Goal: Task Accomplishment & Management: Use online tool/utility

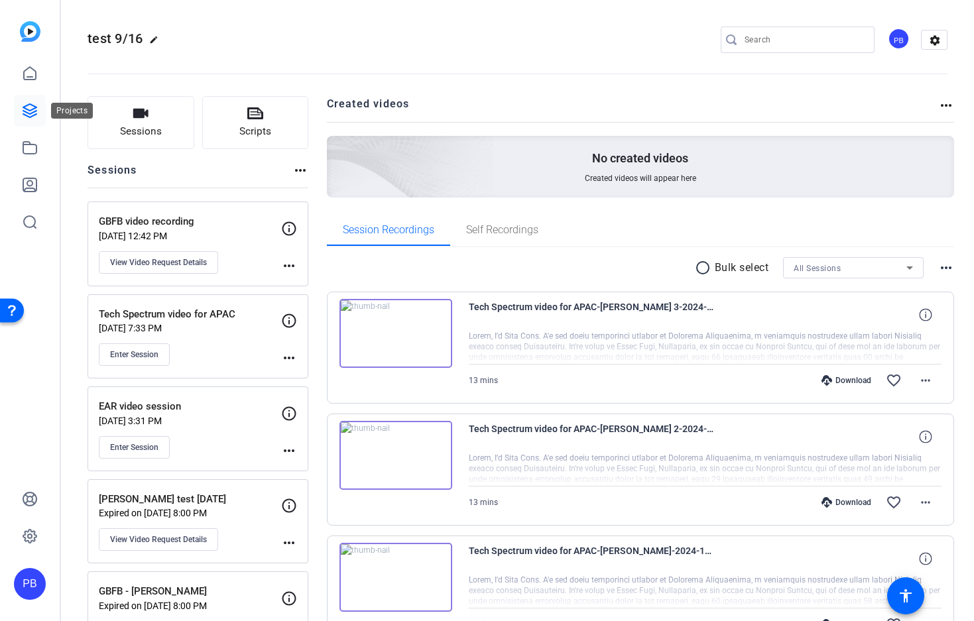
click at [30, 107] on icon at bounding box center [30, 111] width 16 height 16
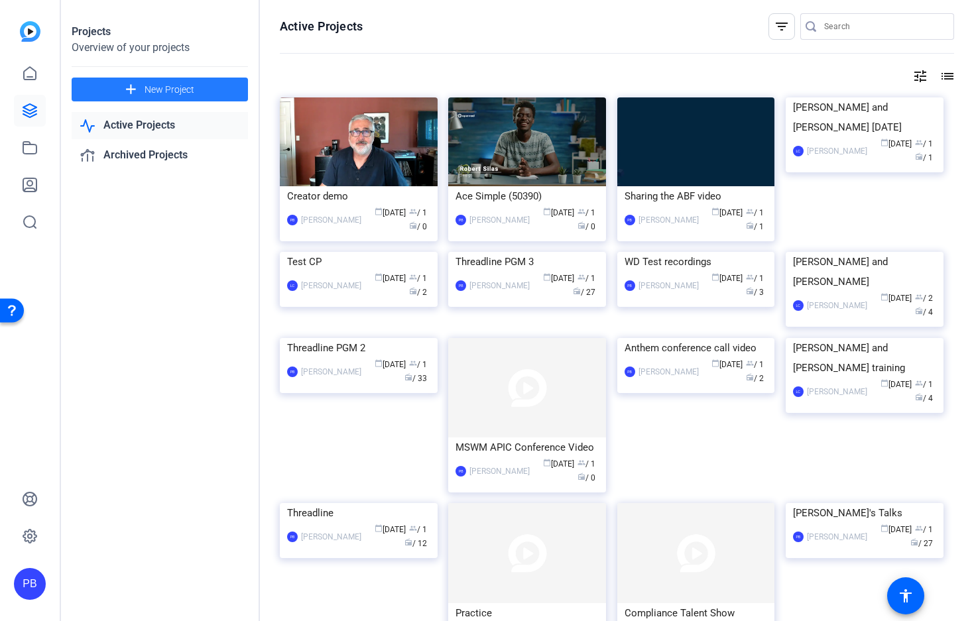
click at [152, 87] on span "New Project" at bounding box center [169, 90] width 50 height 14
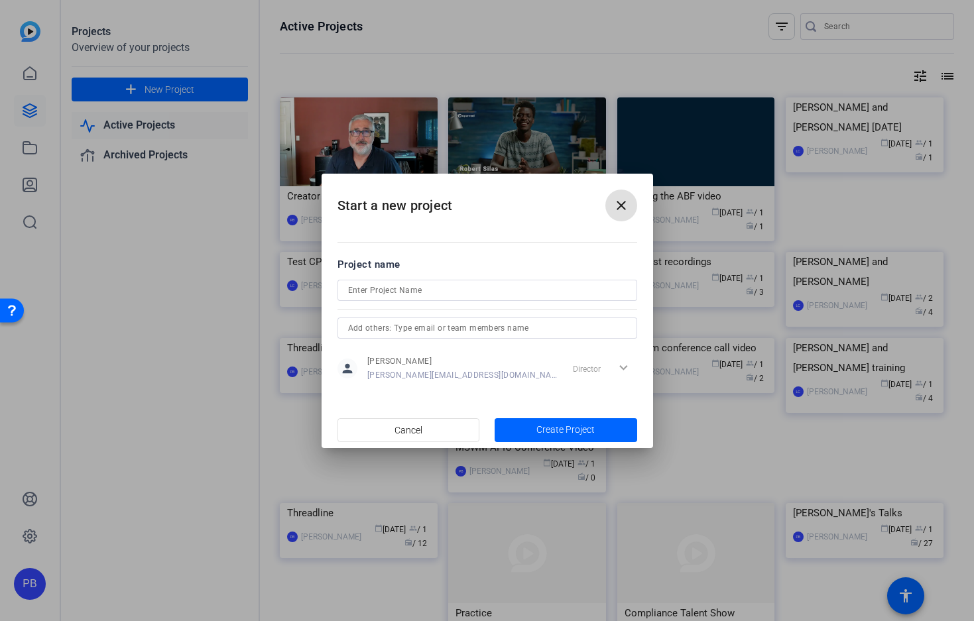
click at [616, 202] on mat-icon "close" at bounding box center [621, 205] width 16 height 16
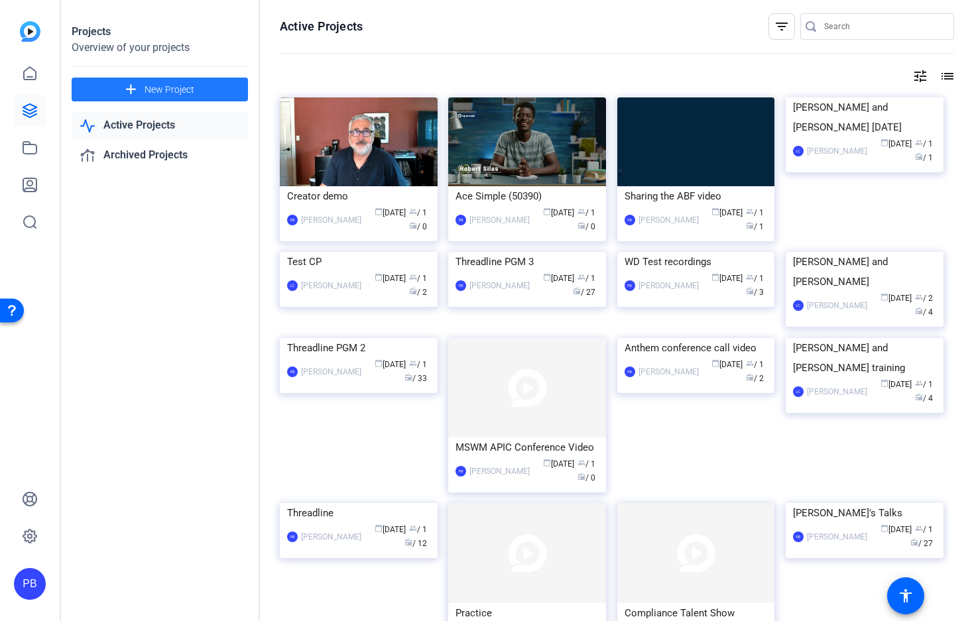
click at [152, 89] on span "New Project" at bounding box center [169, 90] width 50 height 14
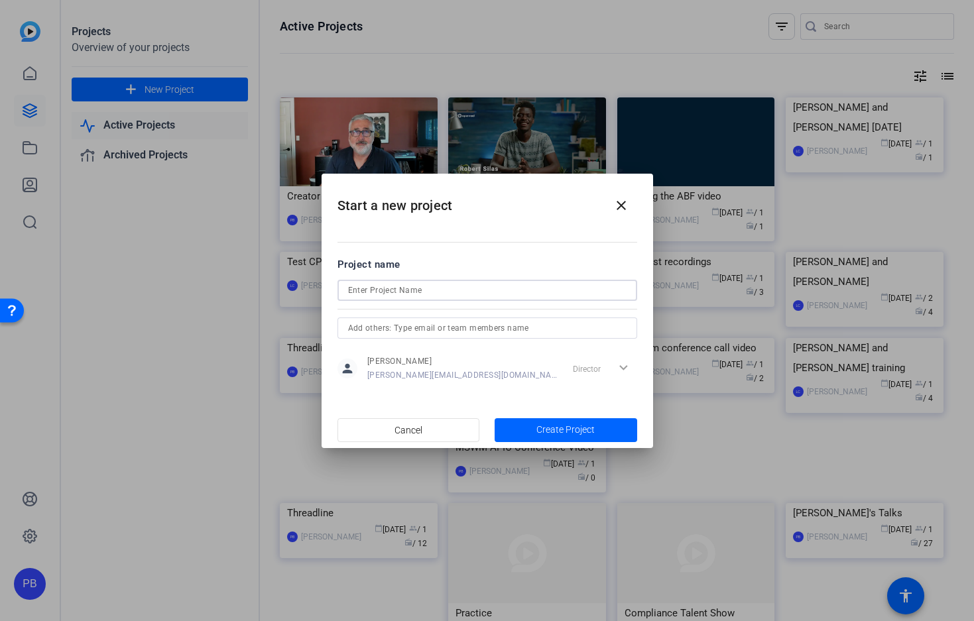
click at [385, 292] on input at bounding box center [487, 290] width 278 height 16
type input "Threadline PGM 5"
click at [575, 426] on span "Create Project" at bounding box center [565, 430] width 58 height 14
click at [563, 427] on span "Create Project" at bounding box center [565, 430] width 58 height 14
click at [558, 430] on div "Cancel Create Project" at bounding box center [487, 430] width 300 height 24
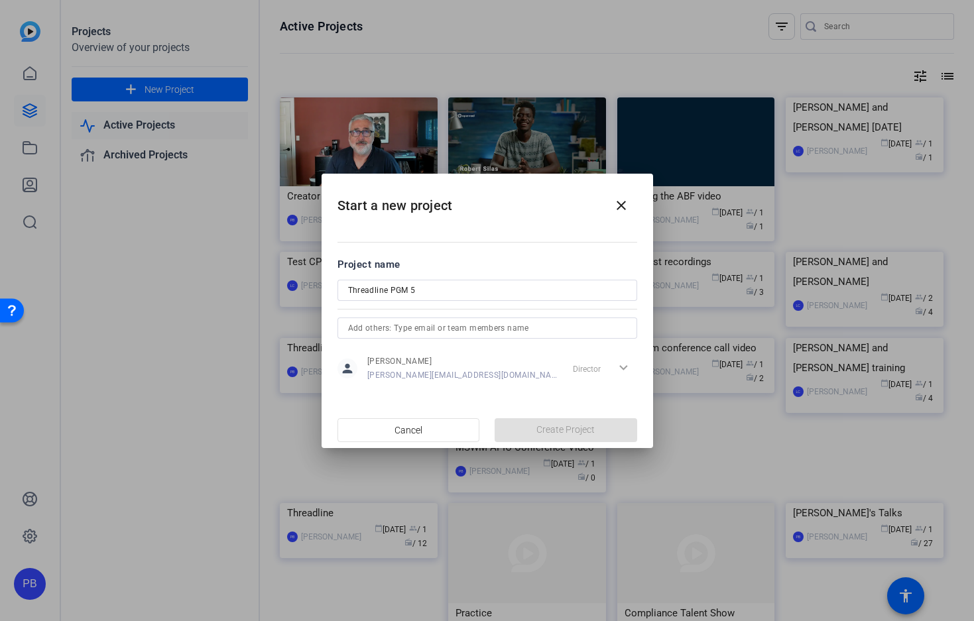
click at [584, 392] on mat-dialog-content "Project name Threadline PGM 5 person Paul Barrie paul.barrie@columbiathreadneed…" at bounding box center [486, 319] width 331 height 184
click at [618, 203] on mat-icon "close" at bounding box center [621, 205] width 16 height 16
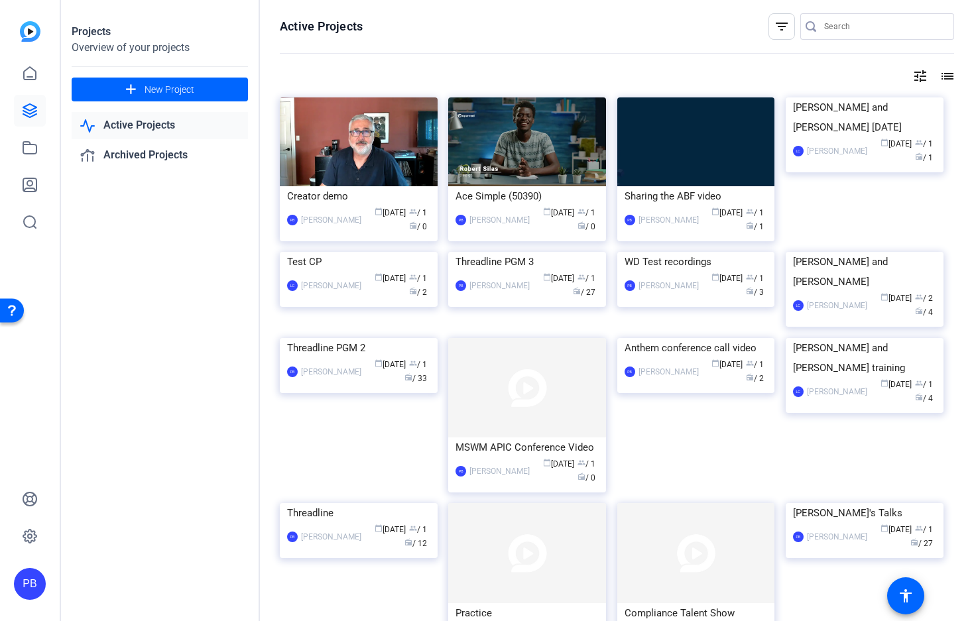
click at [185, 268] on div "Projects Overview of your projects add New Project Active Projects Archived Pro…" at bounding box center [160, 310] width 199 height 621
click at [150, 92] on span "New Project" at bounding box center [169, 90] width 50 height 14
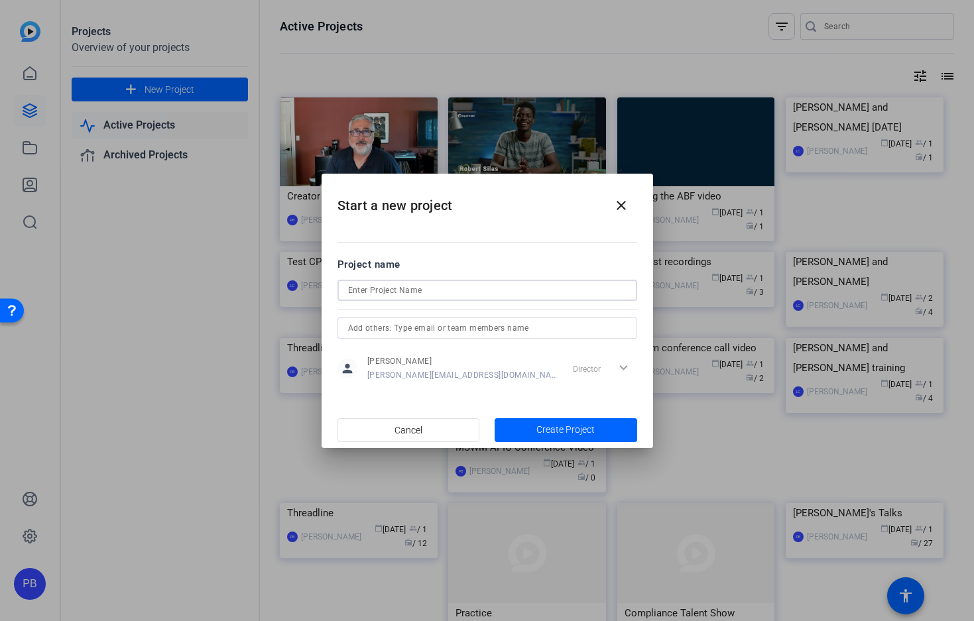
click at [393, 292] on input at bounding box center [487, 290] width 278 height 16
type input "Threadline PGM 5"
click at [556, 429] on span "Create Project" at bounding box center [565, 430] width 58 height 14
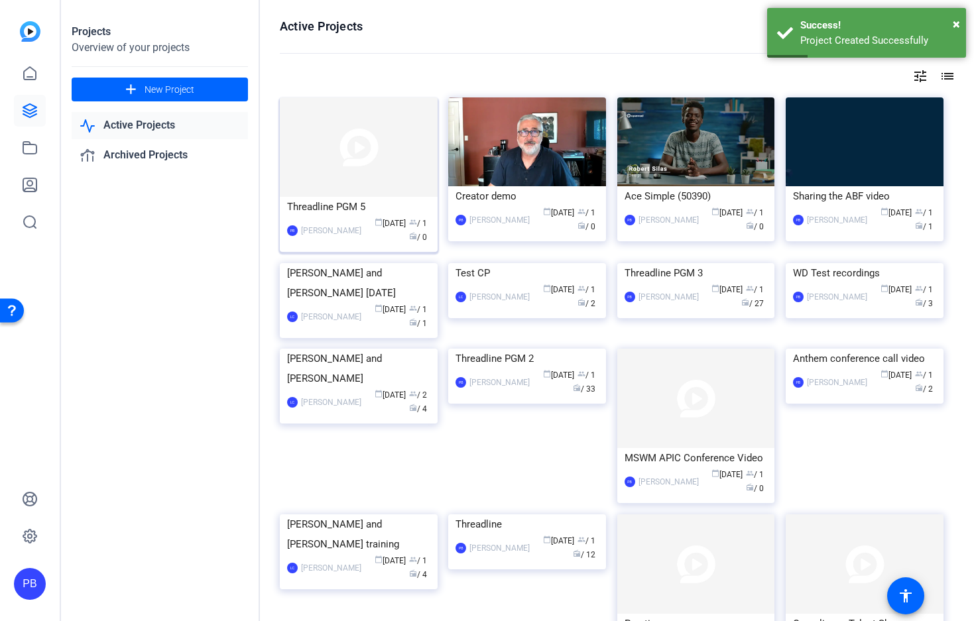
click at [360, 149] on img at bounding box center [359, 146] width 158 height 99
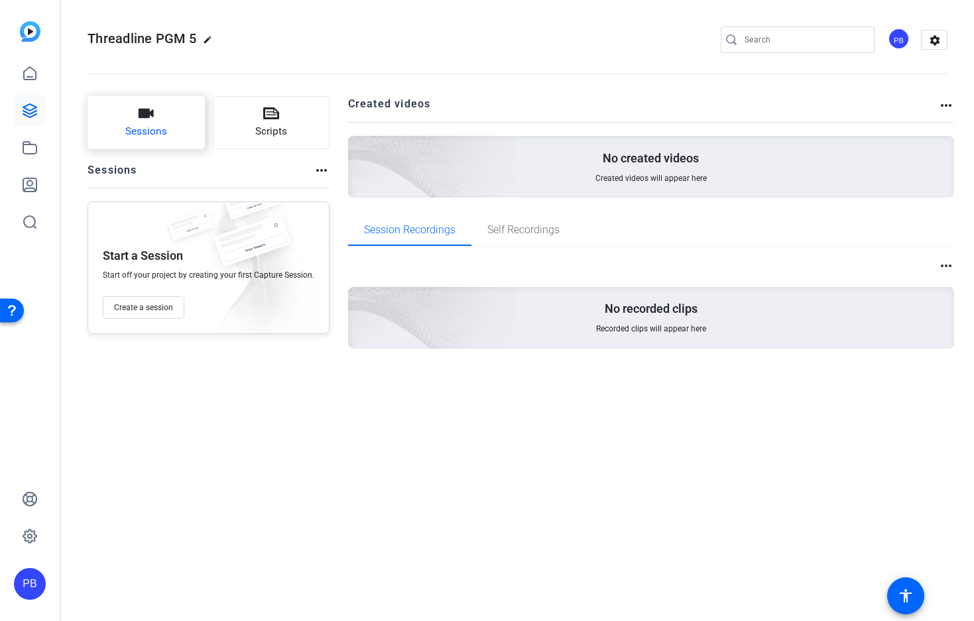
click at [152, 129] on span "Sessions" at bounding box center [146, 131] width 42 height 15
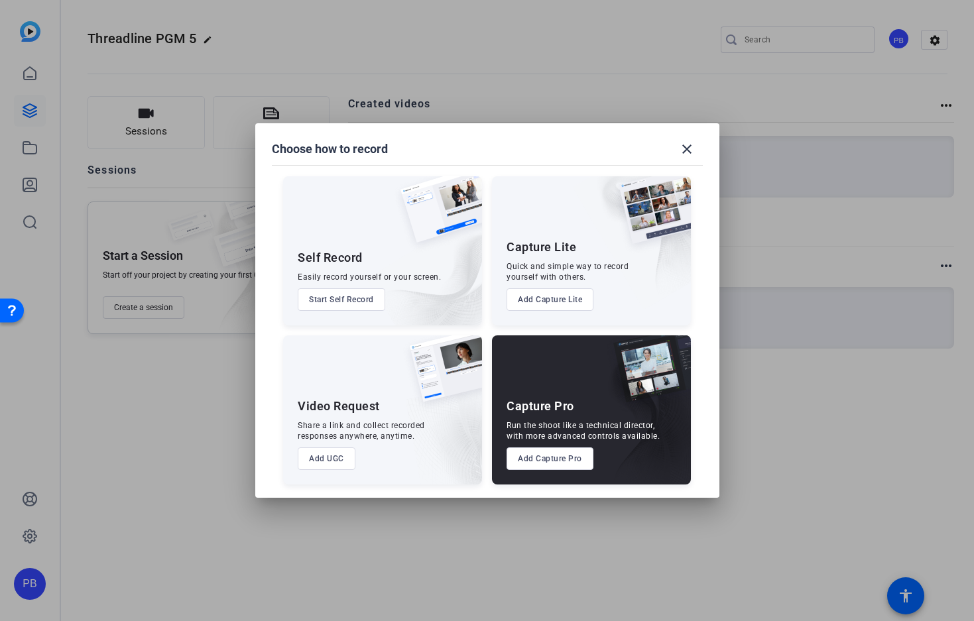
click at [554, 457] on button "Add Capture Pro" at bounding box center [549, 458] width 87 height 23
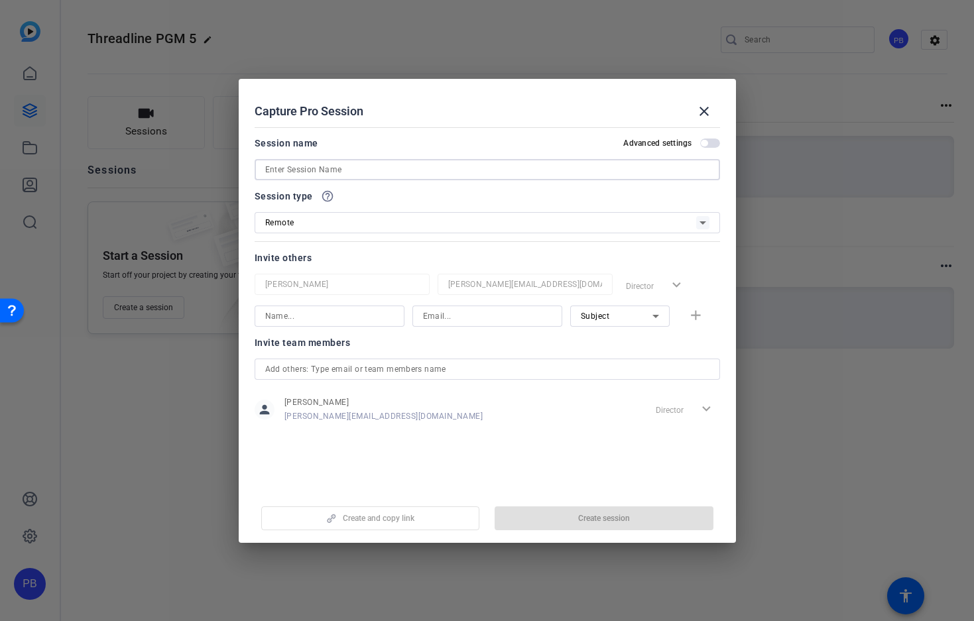
click at [321, 169] on input at bounding box center [487, 170] width 444 height 16
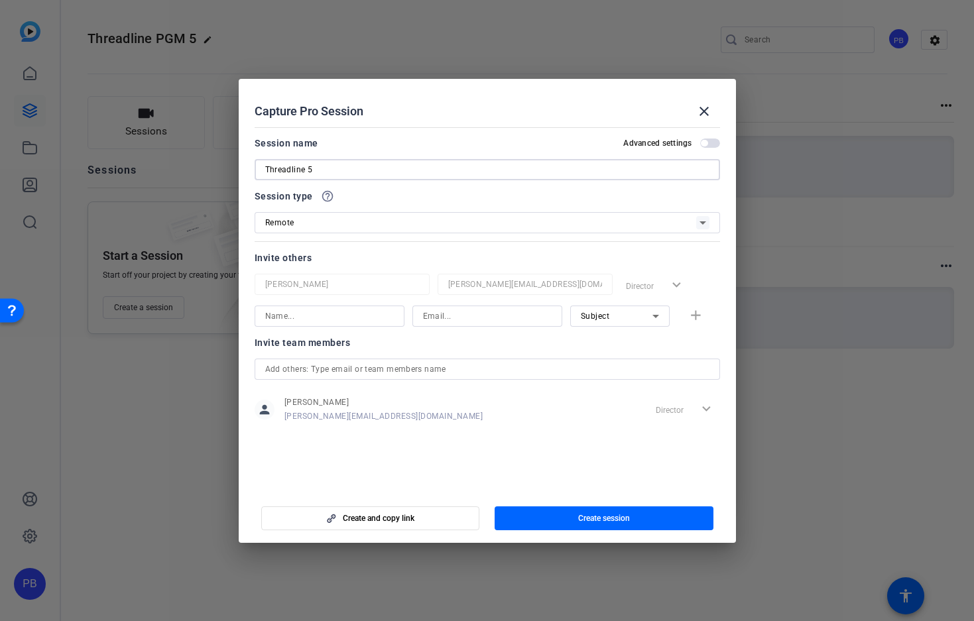
type input "Threadline 5"
click at [343, 317] on input at bounding box center [329, 316] width 129 height 16
type input "[EMAIL_ADDRESS][DOMAIN_NAME]"
click at [437, 319] on input at bounding box center [487, 316] width 129 height 16
type input "[PERSON_NAME][EMAIL_ADDRESS][DOMAIN_NAME]"
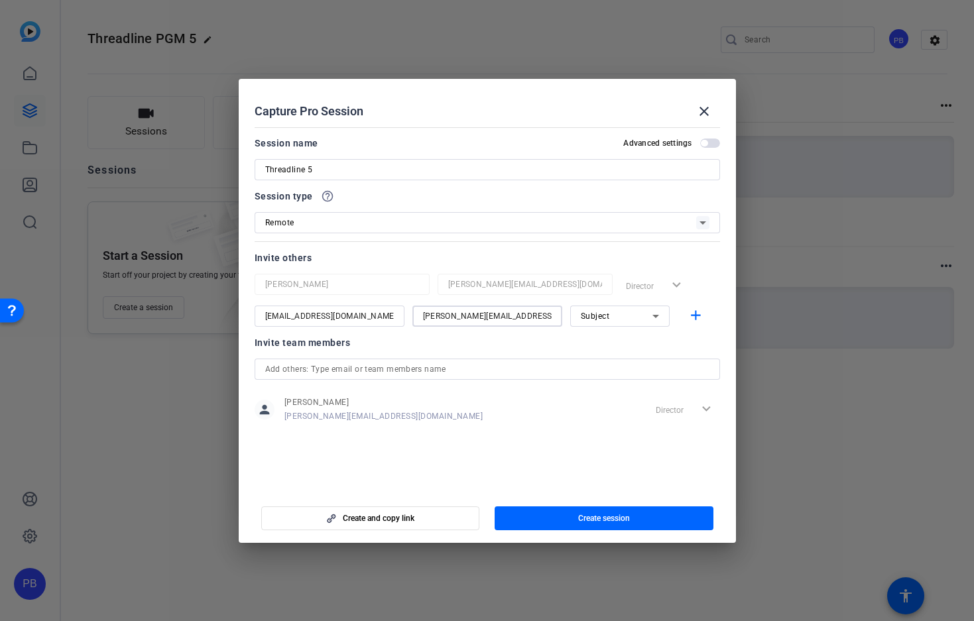
click at [361, 316] on input "[EMAIL_ADDRESS][DOMAIN_NAME]" at bounding box center [329, 316] width 129 height 16
type input "paul laptop"
click at [600, 520] on span "Create session" at bounding box center [604, 518] width 52 height 11
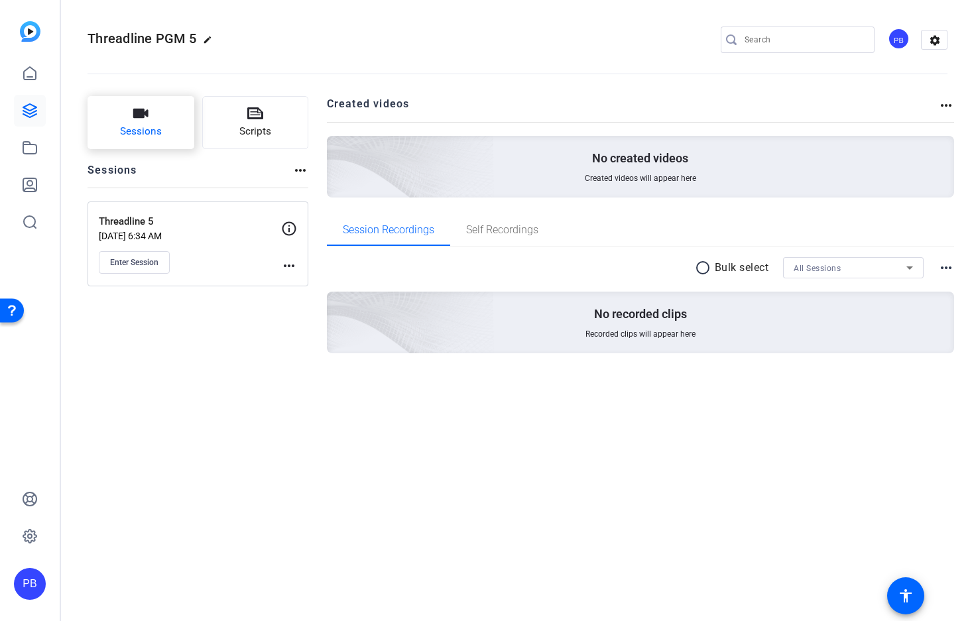
click at [144, 127] on span "Sessions" at bounding box center [141, 131] width 42 height 15
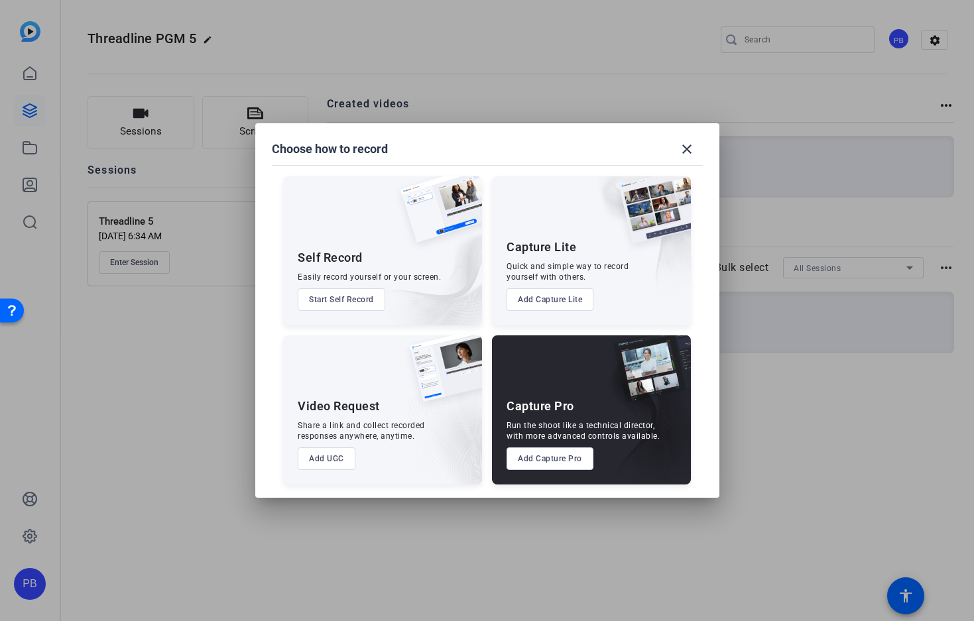
click at [203, 421] on div at bounding box center [487, 310] width 974 height 621
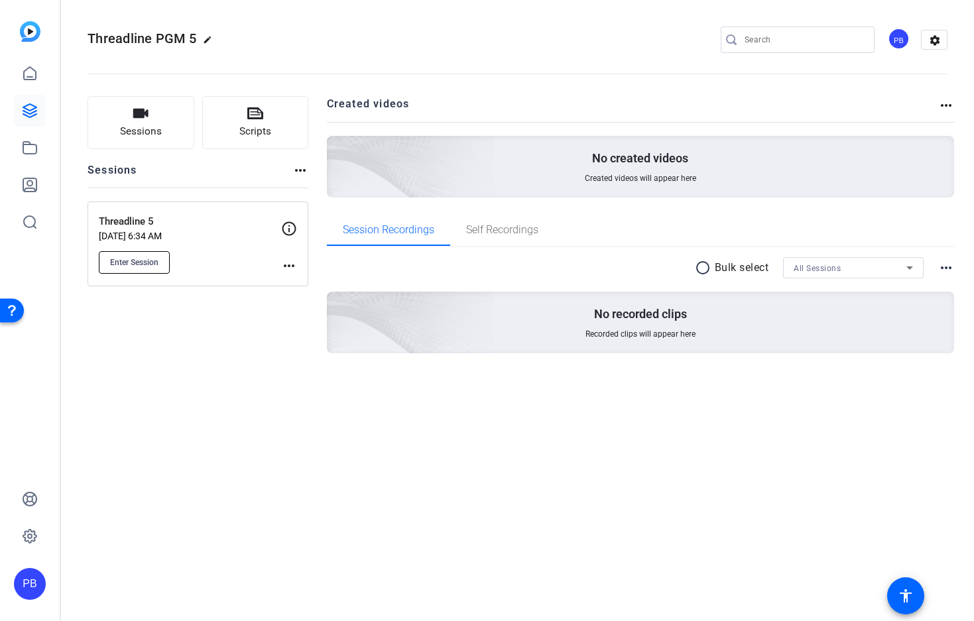
click at [132, 259] on span "Enter Session" at bounding box center [134, 262] width 48 height 11
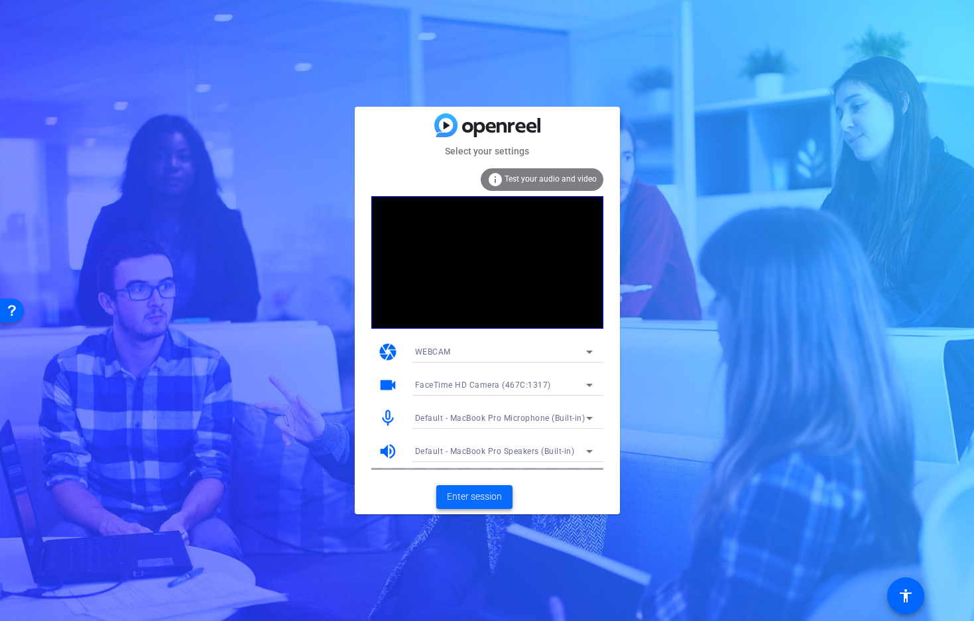
click at [471, 494] on span "Enter session" at bounding box center [474, 497] width 55 height 14
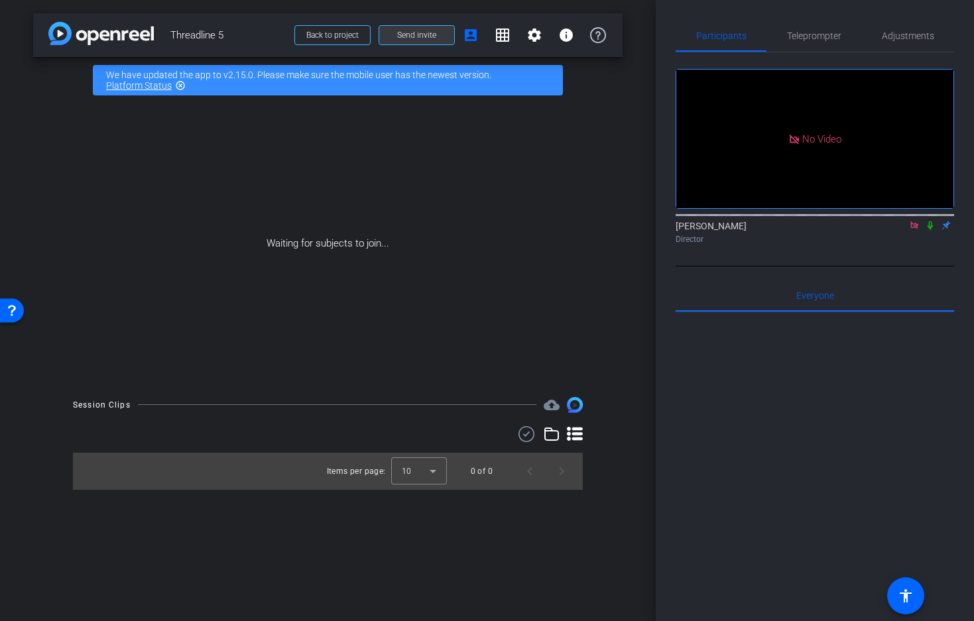
click at [414, 36] on span "Send invite" at bounding box center [416, 35] width 39 height 11
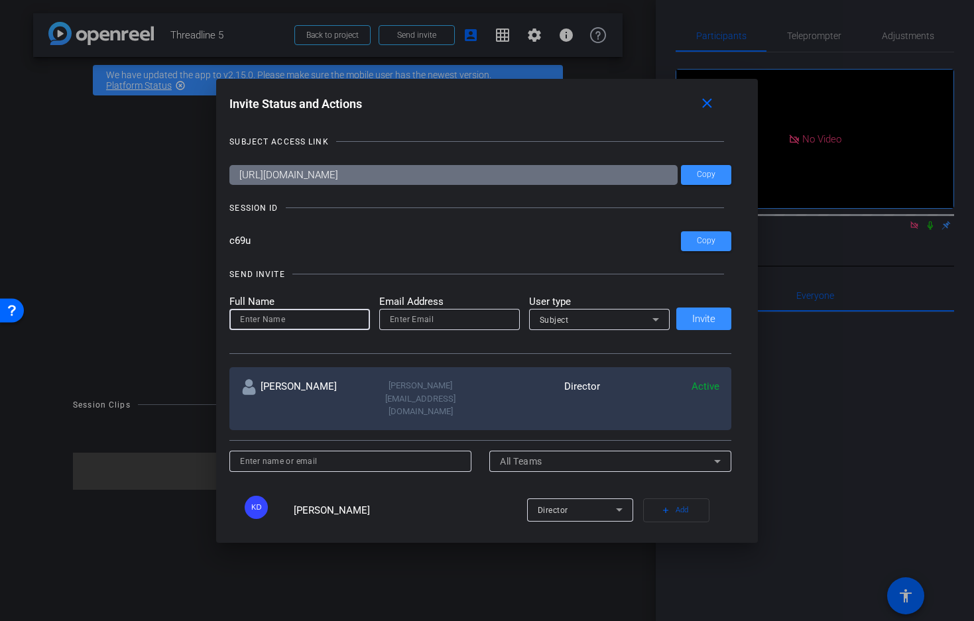
click at [291, 321] on input at bounding box center [299, 319] width 119 height 16
type input "[PERSON_NAME] personal"
type input "paulbarrie@comcast.net"
click at [303, 316] on input "Paul personal" at bounding box center [299, 319] width 119 height 16
type input "[PERSON_NAME] laptop"
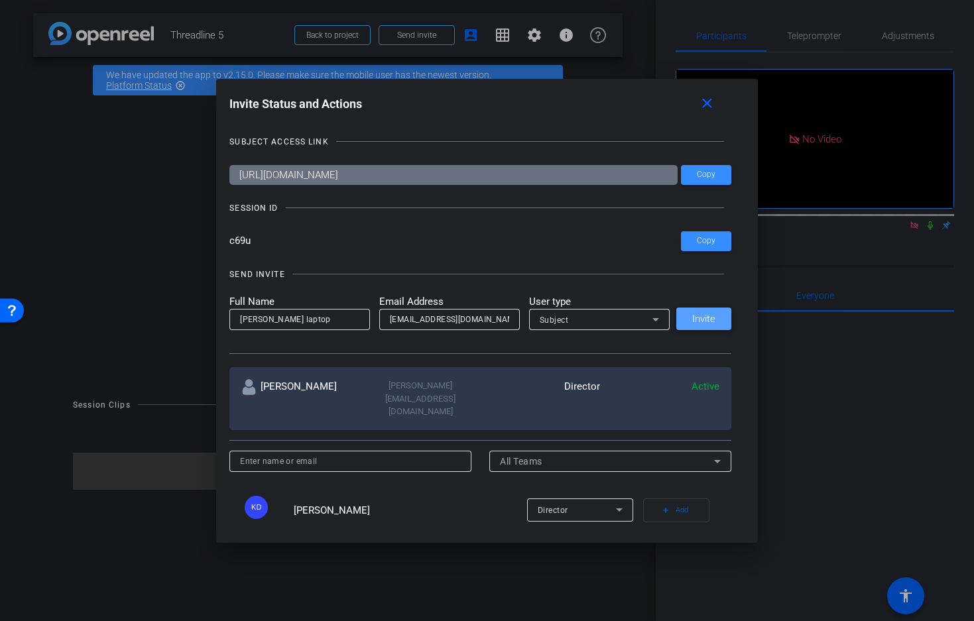
click at [707, 317] on span "Invite" at bounding box center [703, 319] width 23 height 10
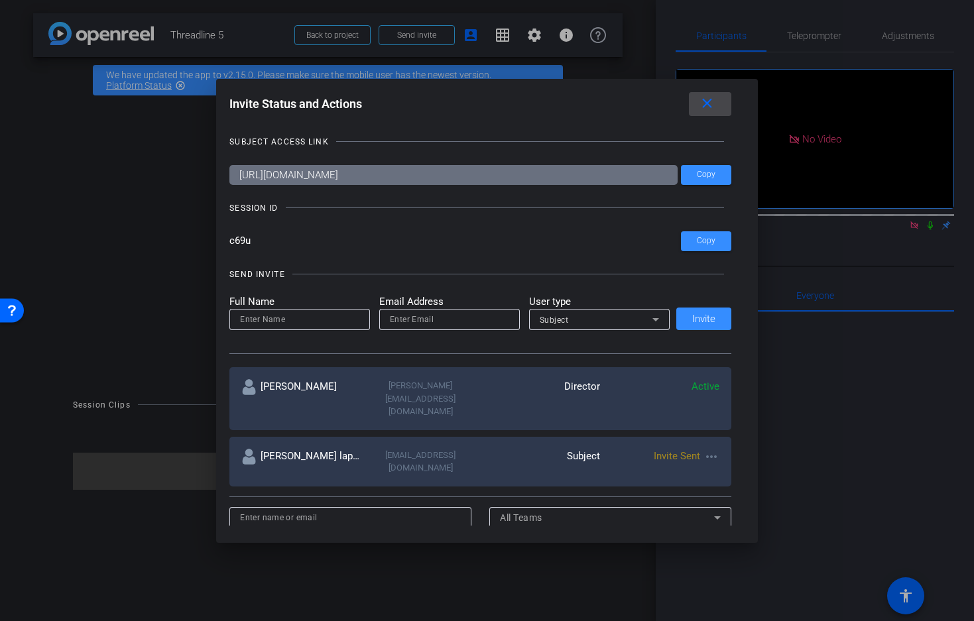
click at [708, 106] on mat-icon "close" at bounding box center [707, 103] width 17 height 17
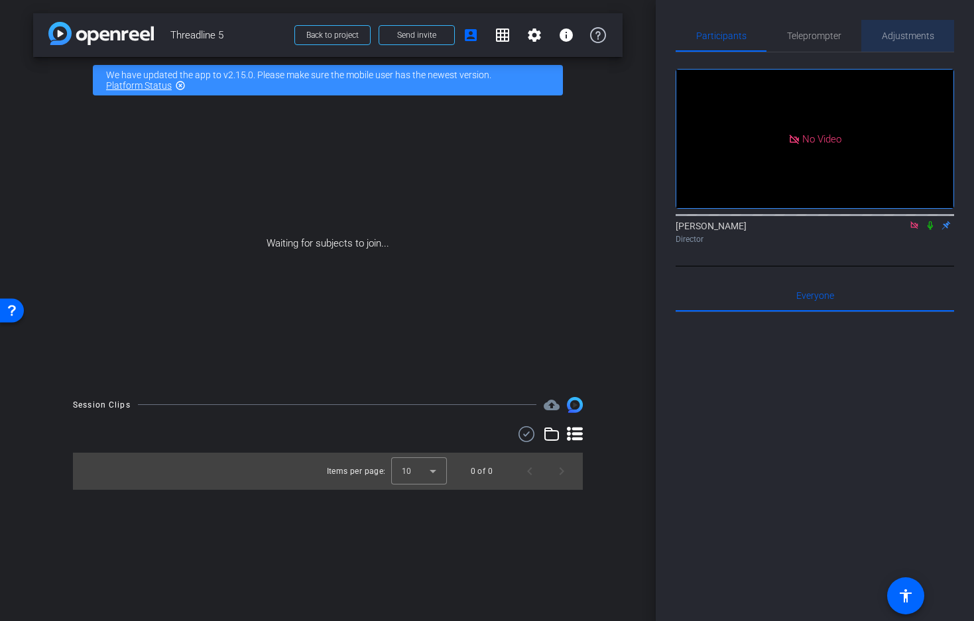
click at [909, 34] on span "Adjustments" at bounding box center [907, 35] width 52 height 9
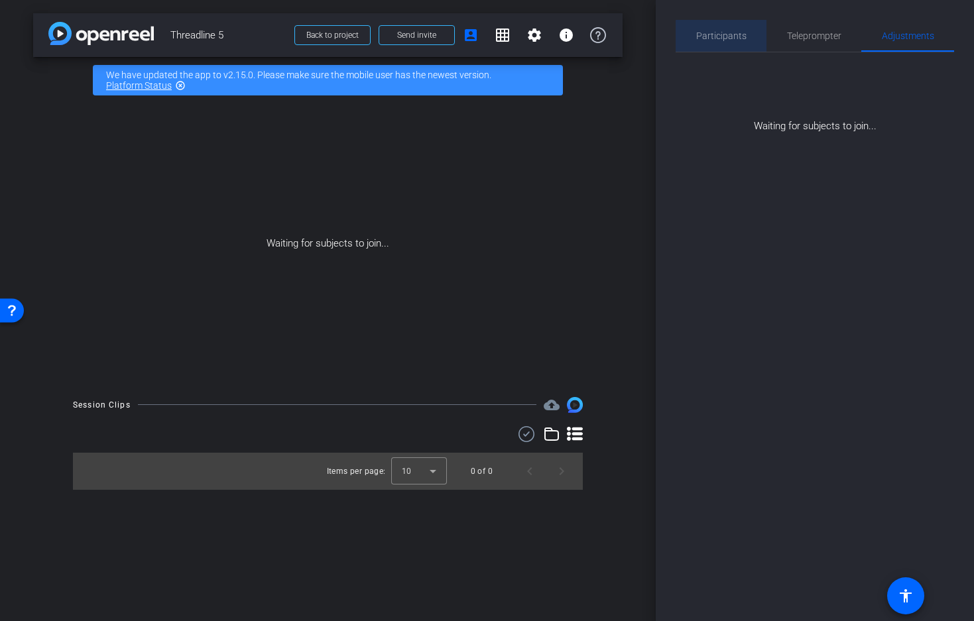
click at [722, 36] on span "Participants" at bounding box center [721, 35] width 50 height 9
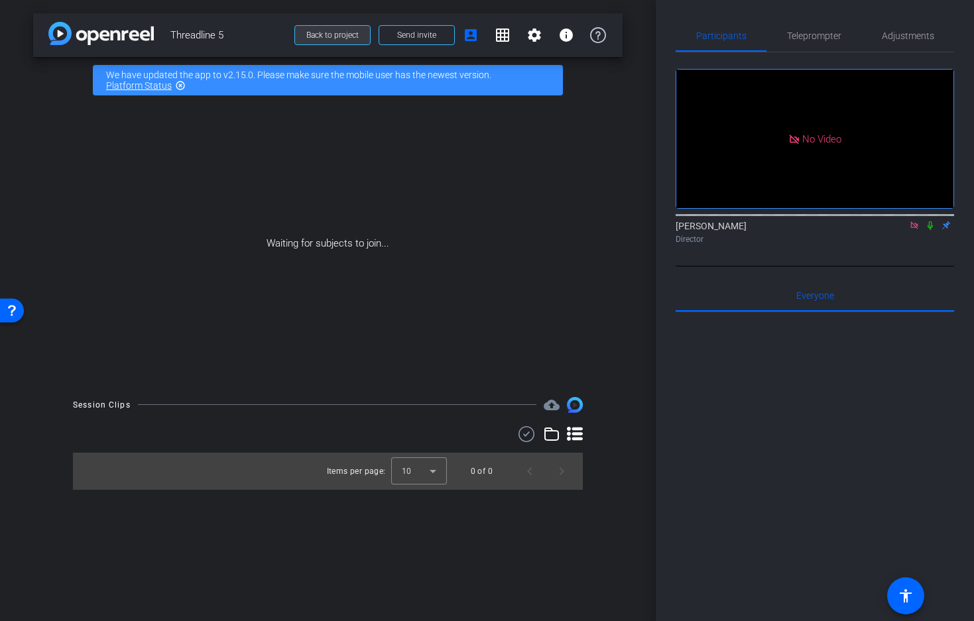
click at [329, 36] on span "Back to project" at bounding box center [332, 34] width 52 height 9
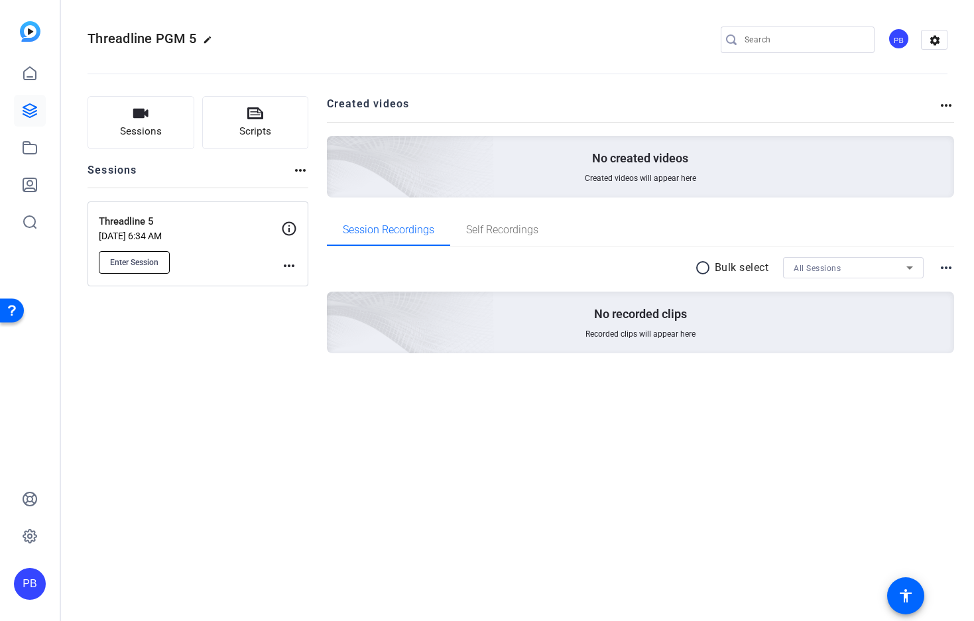
click at [139, 263] on span "Enter Session" at bounding box center [134, 262] width 48 height 11
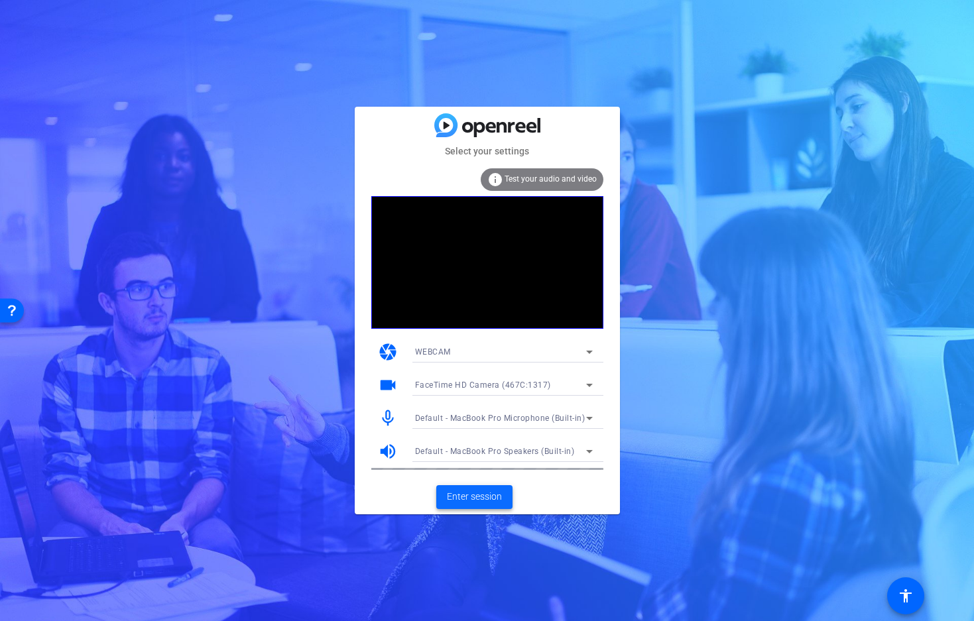
click at [472, 492] on span "Enter session" at bounding box center [474, 497] width 55 height 14
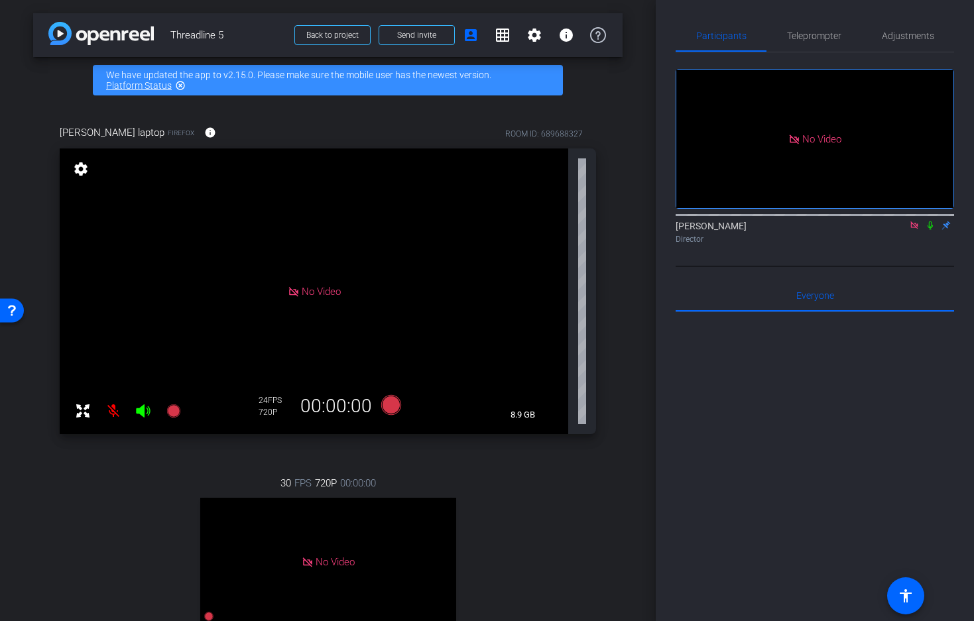
click at [683, 399] on div at bounding box center [814, 476] width 278 height 328
click at [320, 33] on span "Back to project" at bounding box center [332, 34] width 52 height 9
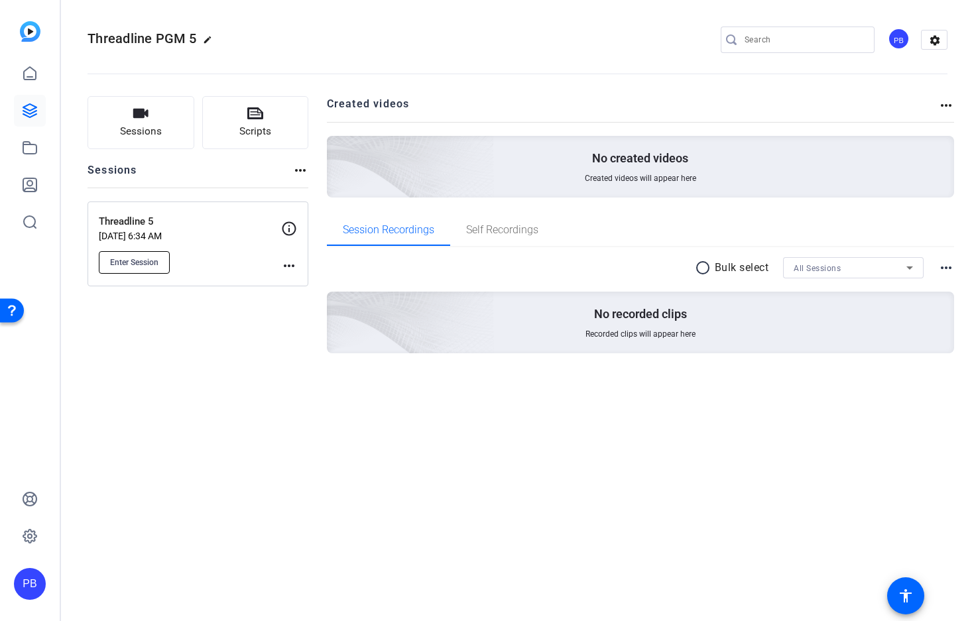
click at [125, 262] on span "Enter Session" at bounding box center [134, 262] width 48 height 11
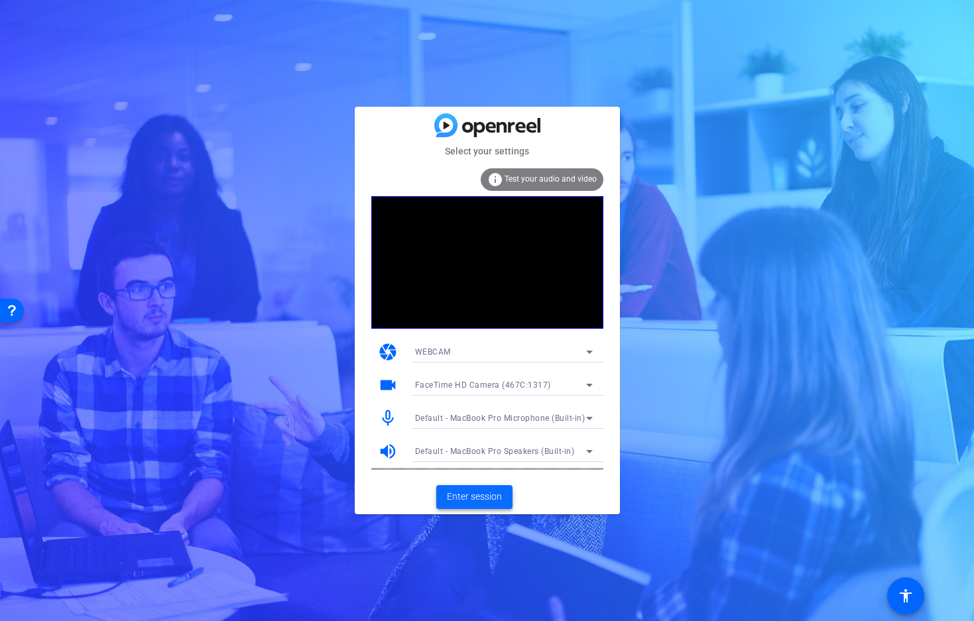
click at [461, 498] on span "Enter session" at bounding box center [474, 497] width 55 height 14
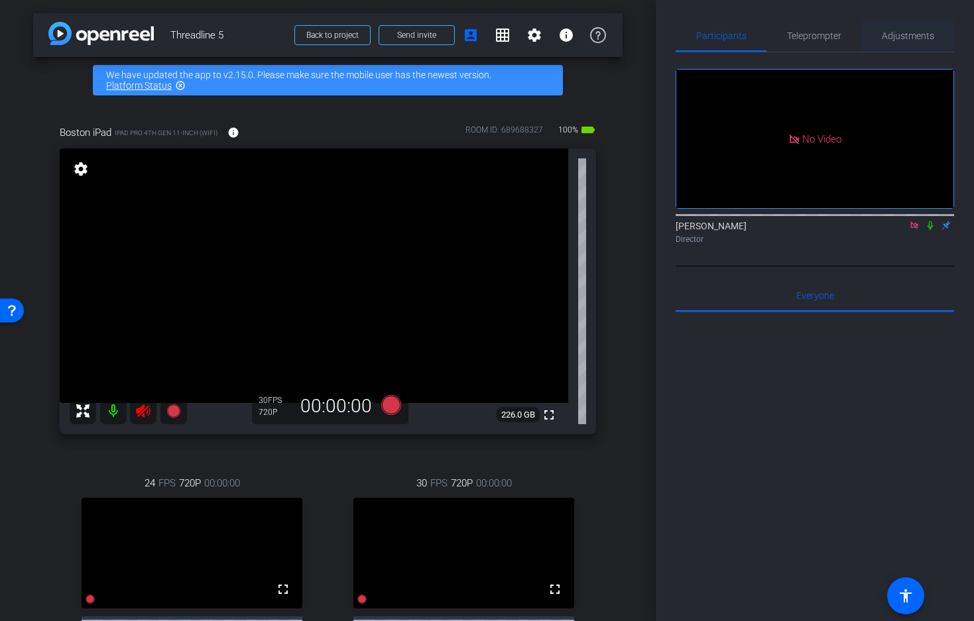
click at [906, 35] on span "Adjustments" at bounding box center [907, 35] width 52 height 9
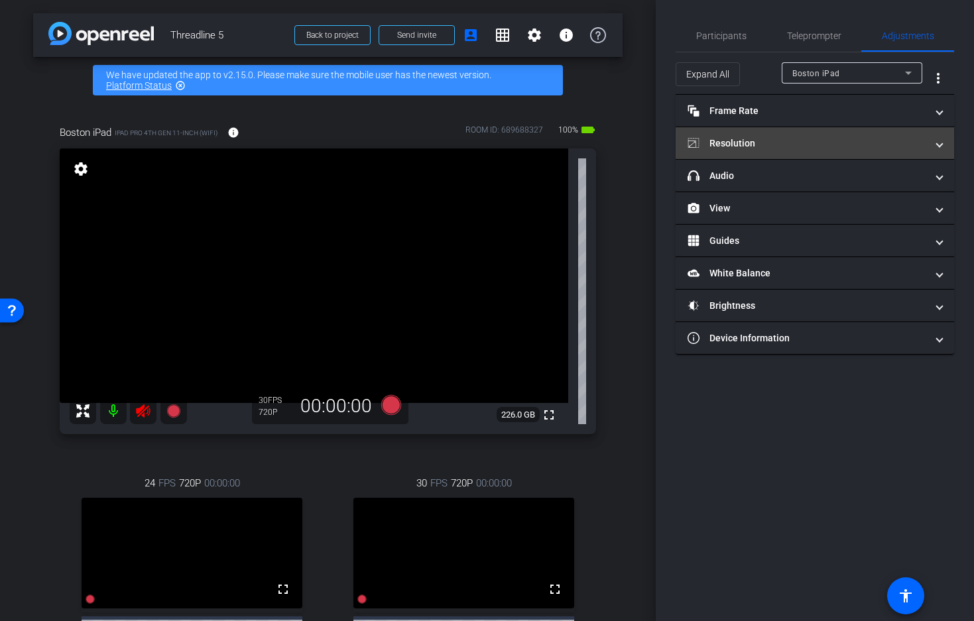
click at [885, 139] on mat-panel-title "Resolution" at bounding box center [806, 144] width 239 height 14
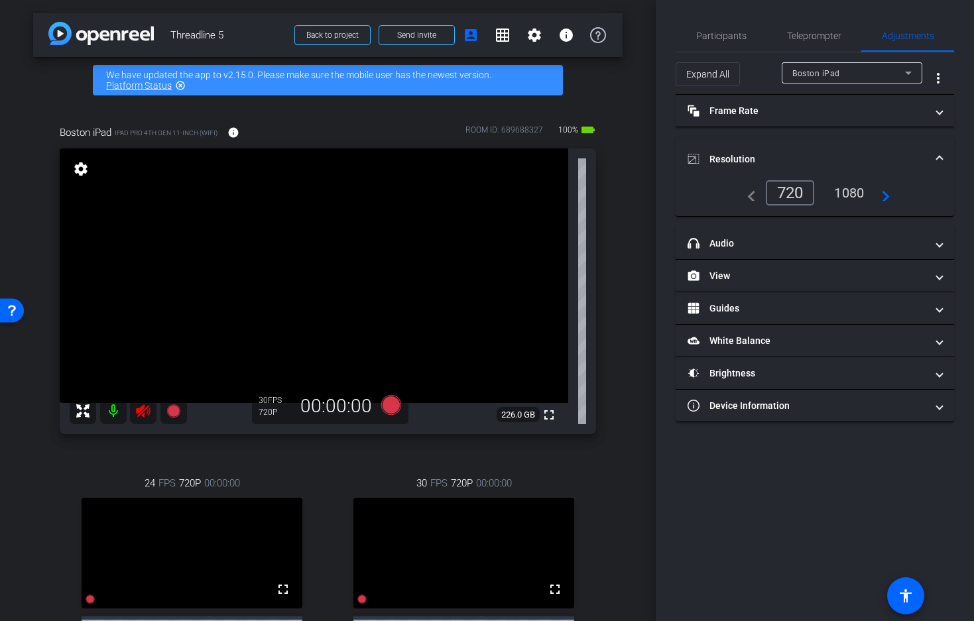
click at [883, 195] on mat-icon "navigate_next" at bounding box center [881, 193] width 16 height 16
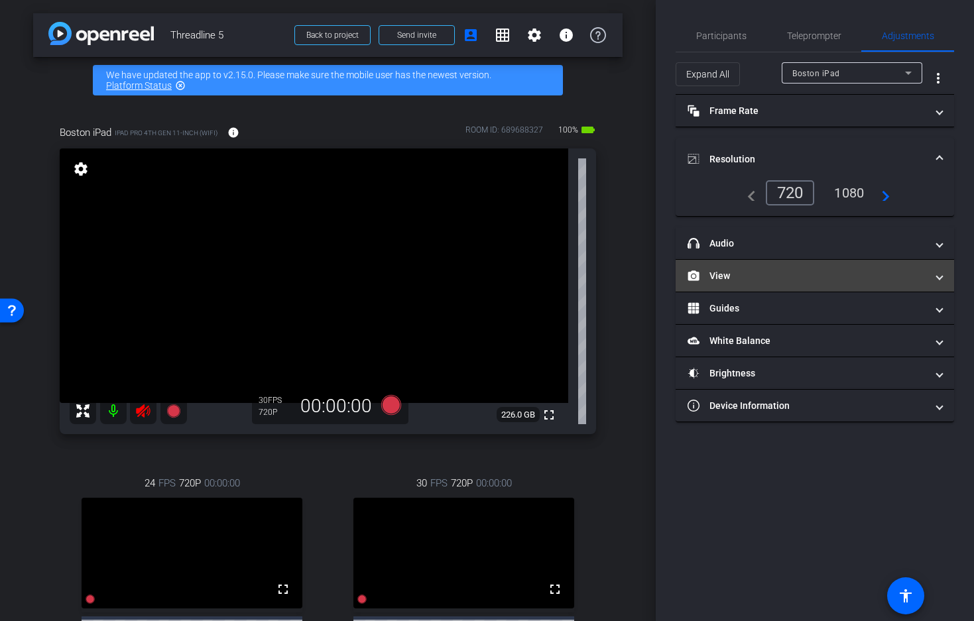
click at [932, 277] on span "View" at bounding box center [811, 276] width 249 height 14
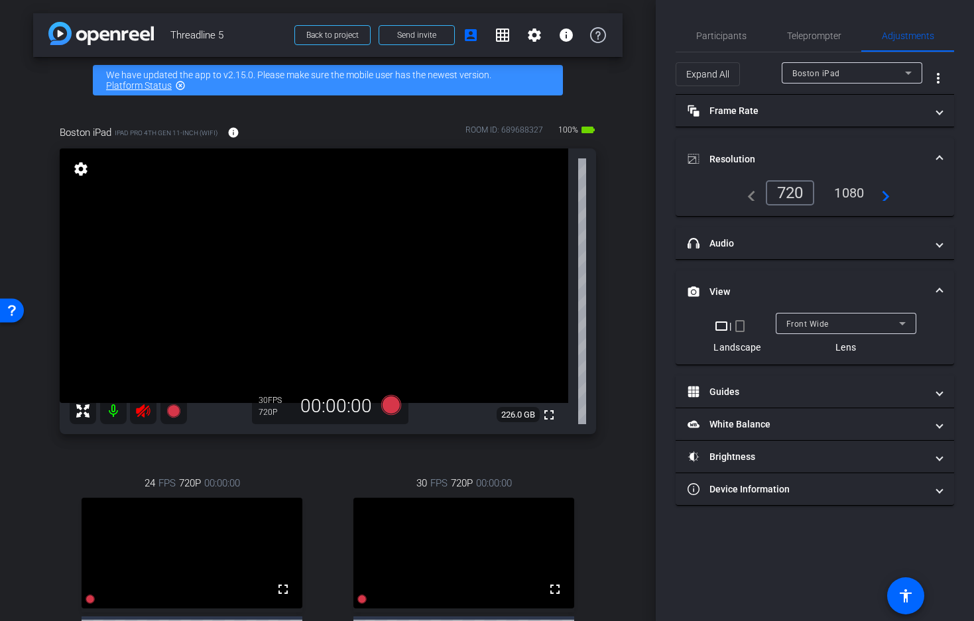
click at [840, 325] on div "Front Wide" at bounding box center [842, 323] width 113 height 17
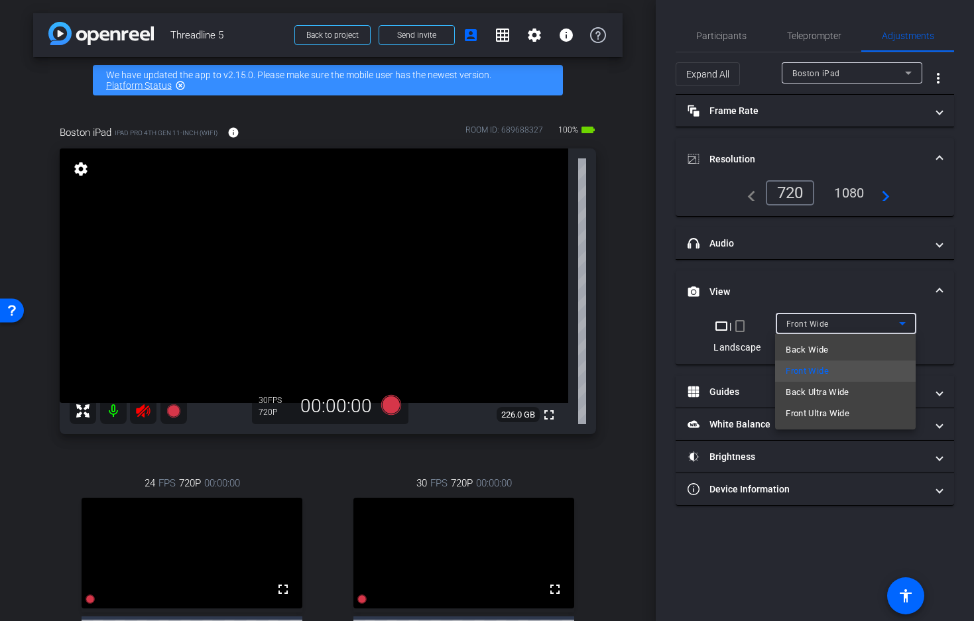
click at [832, 347] on mat-option "Back Wide" at bounding box center [845, 349] width 140 height 21
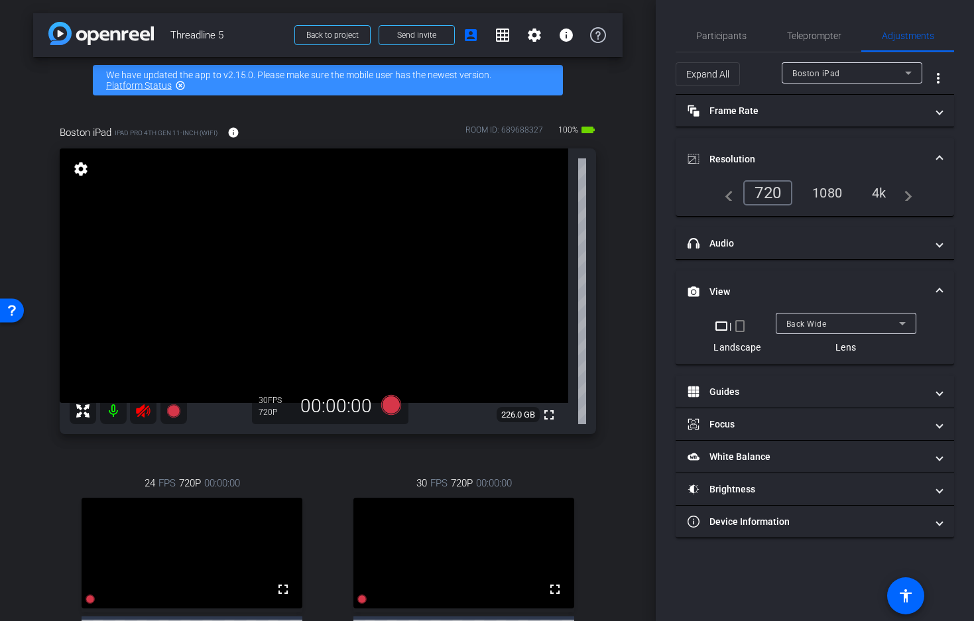
click at [883, 191] on div "4k" at bounding box center [879, 193] width 34 height 23
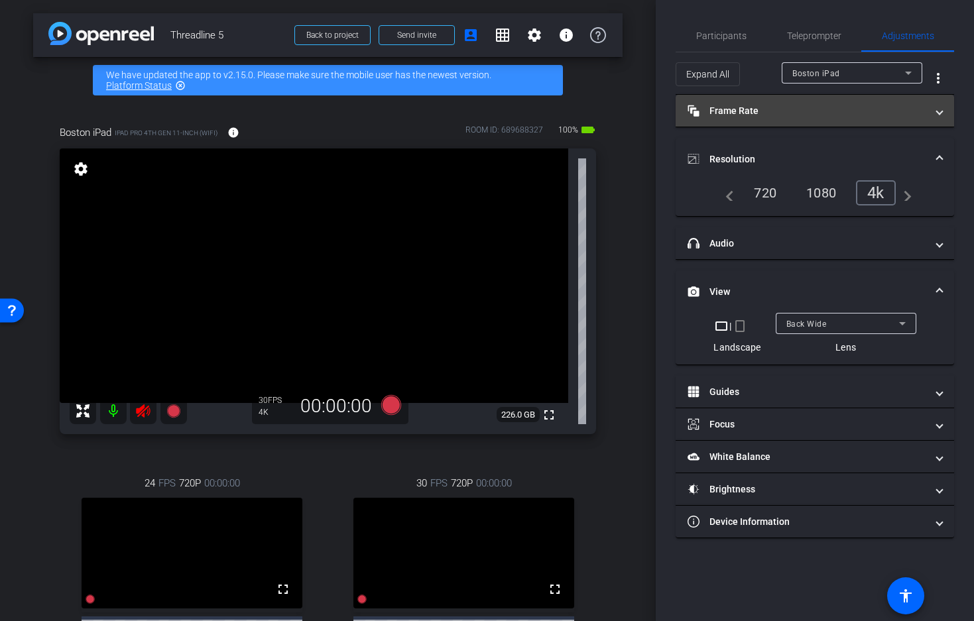
click at [875, 109] on mat-panel-title "Frame Rate Frame Rate" at bounding box center [806, 111] width 239 height 14
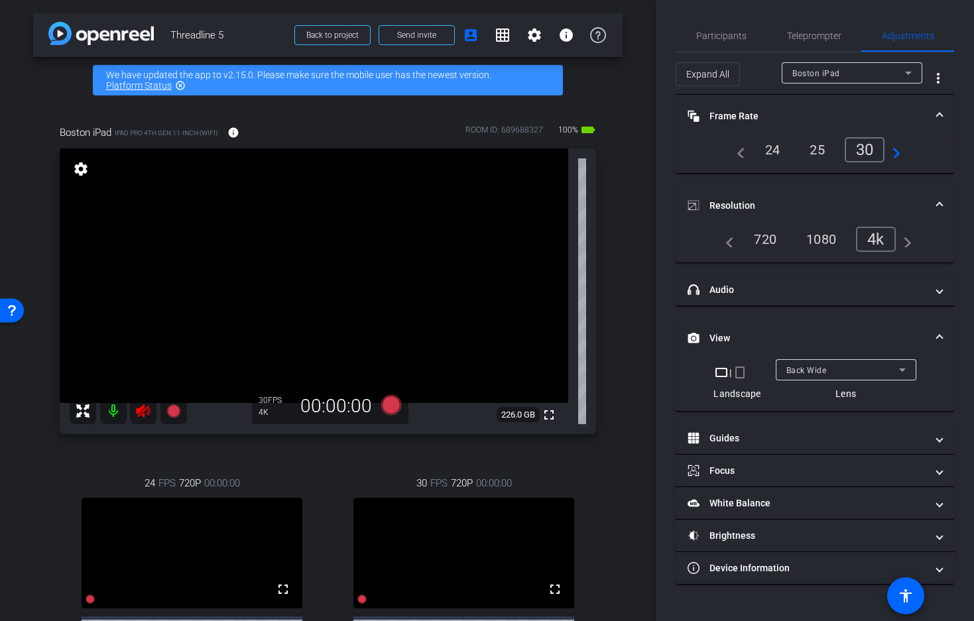
click at [909, 74] on icon at bounding box center [908, 73] width 16 height 16
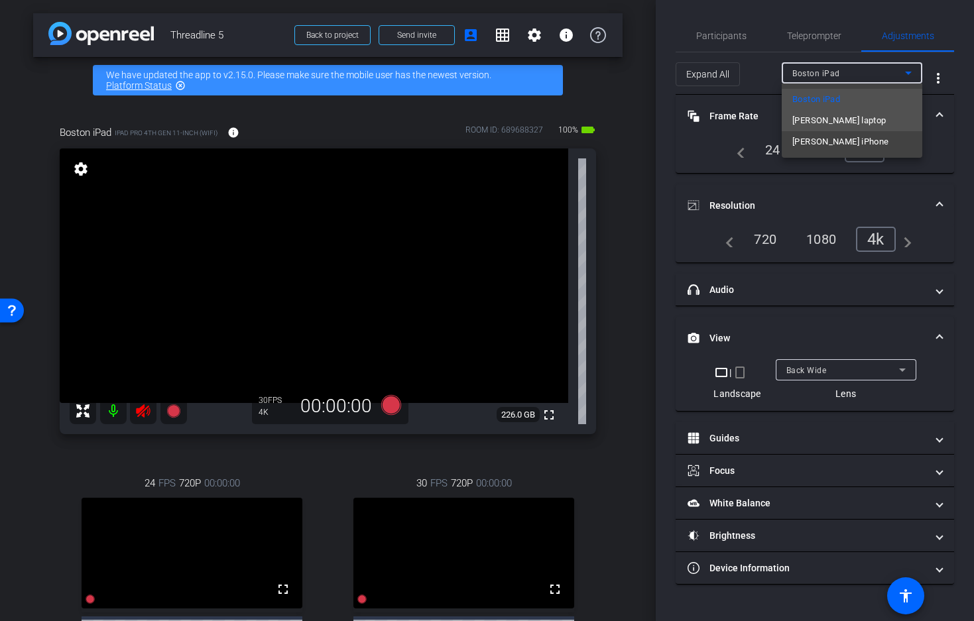
click at [833, 122] on span "[PERSON_NAME] laptop" at bounding box center [839, 121] width 94 height 16
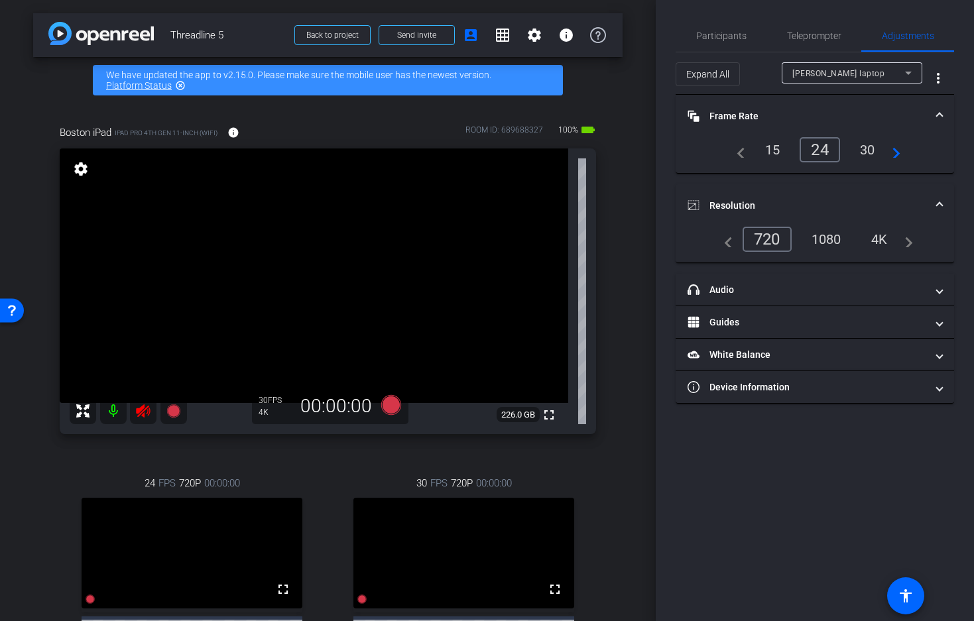
click at [882, 238] on div "4K" at bounding box center [879, 239] width 36 height 23
click at [869, 150] on div "30" at bounding box center [867, 150] width 35 height 23
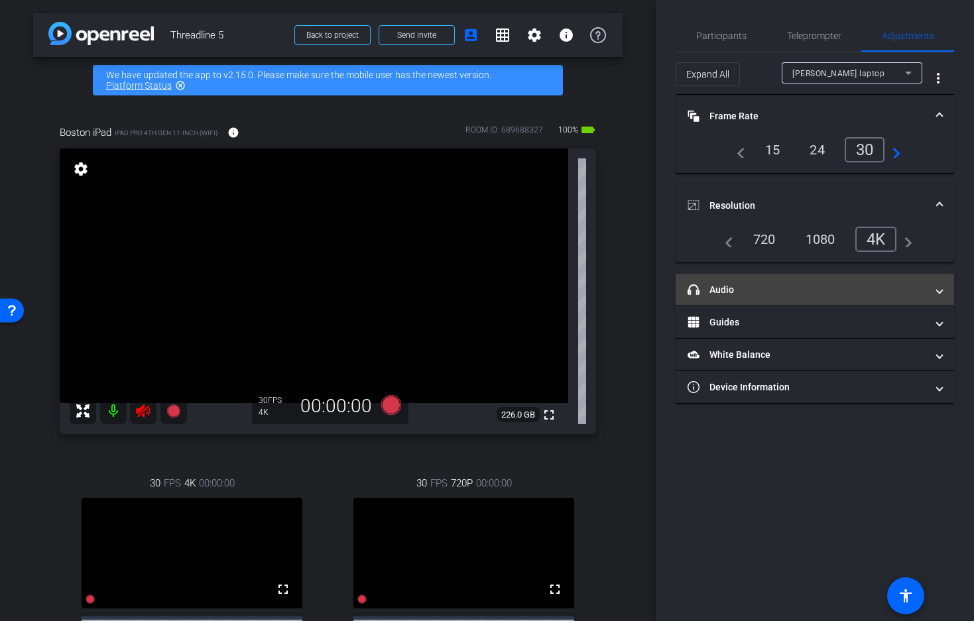
click at [941, 291] on span at bounding box center [938, 290] width 5 height 14
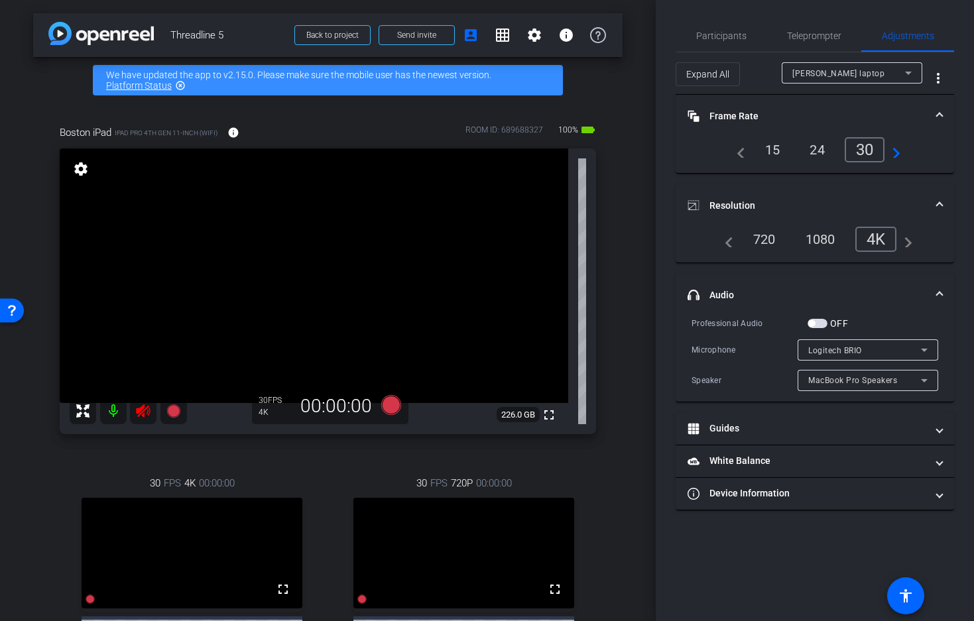
click at [941, 291] on span at bounding box center [938, 295] width 5 height 14
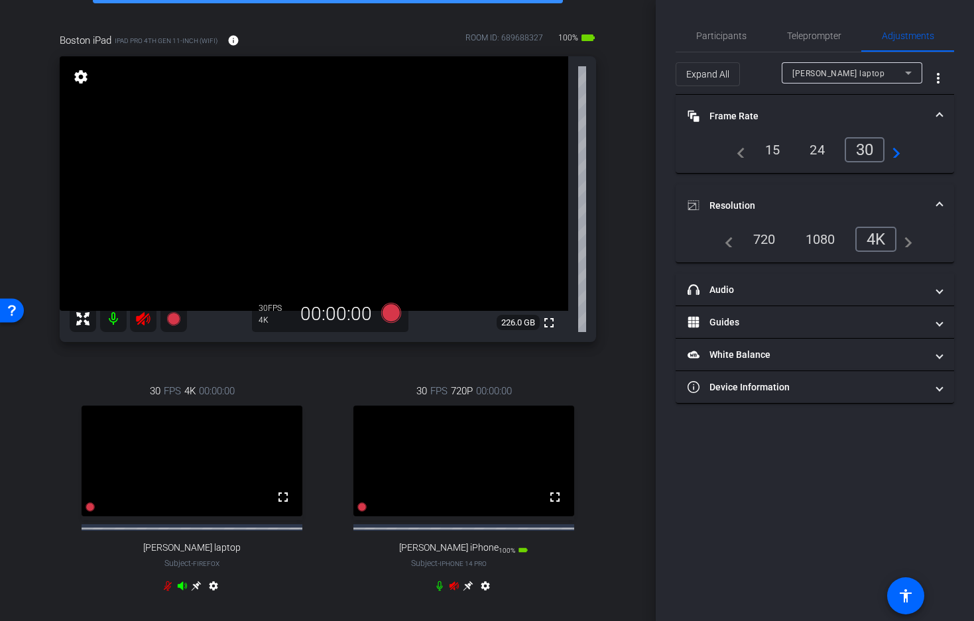
scroll to position [99, 0]
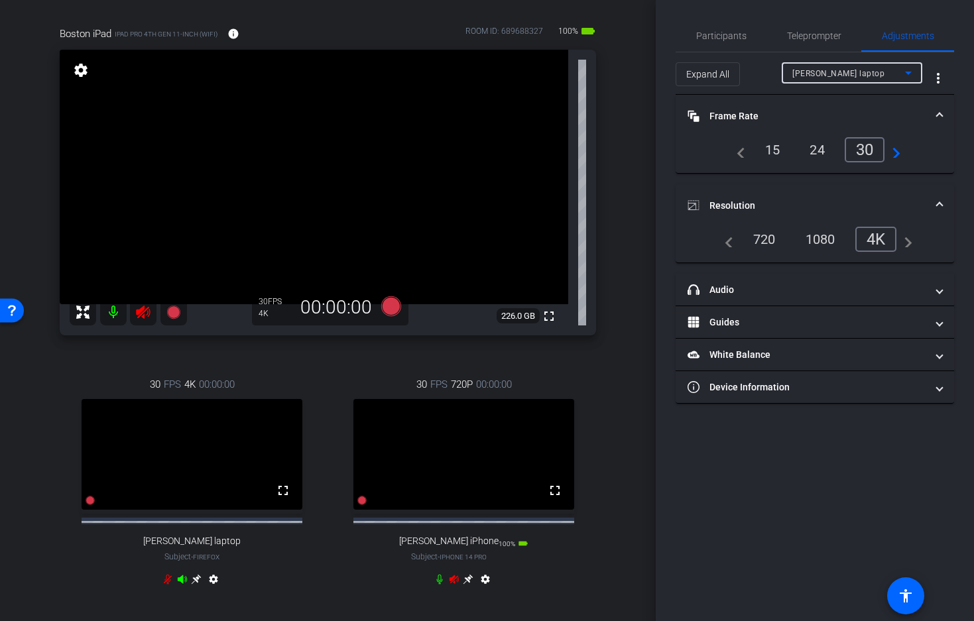
click at [909, 73] on icon at bounding box center [908, 73] width 7 height 3
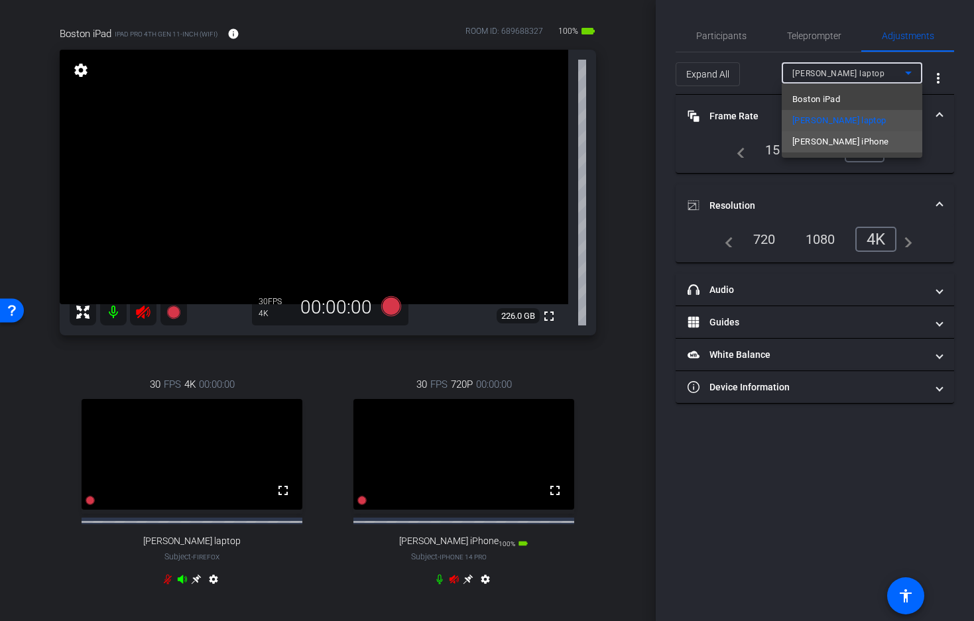
click at [869, 140] on mat-option "[PERSON_NAME] iPhone" at bounding box center [851, 141] width 140 height 21
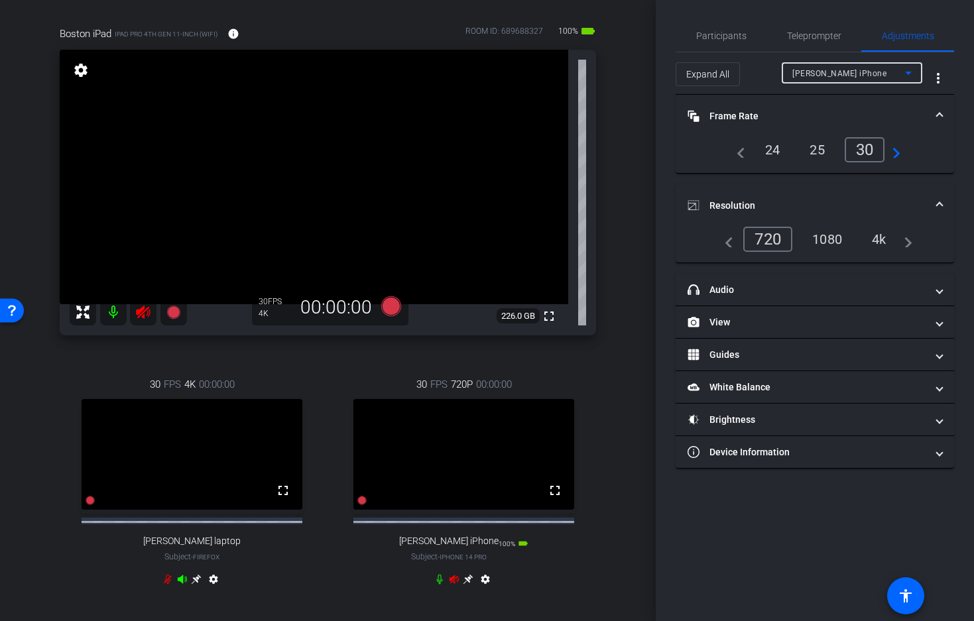
click at [881, 241] on div "4k" at bounding box center [879, 239] width 34 height 23
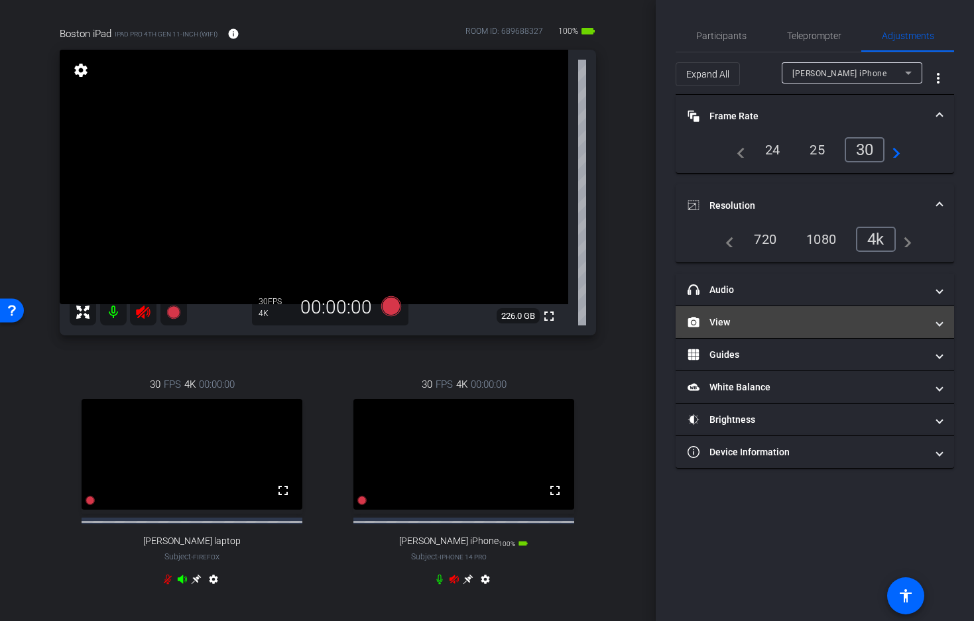
click at [792, 319] on mat-panel-title "View" at bounding box center [806, 322] width 239 height 14
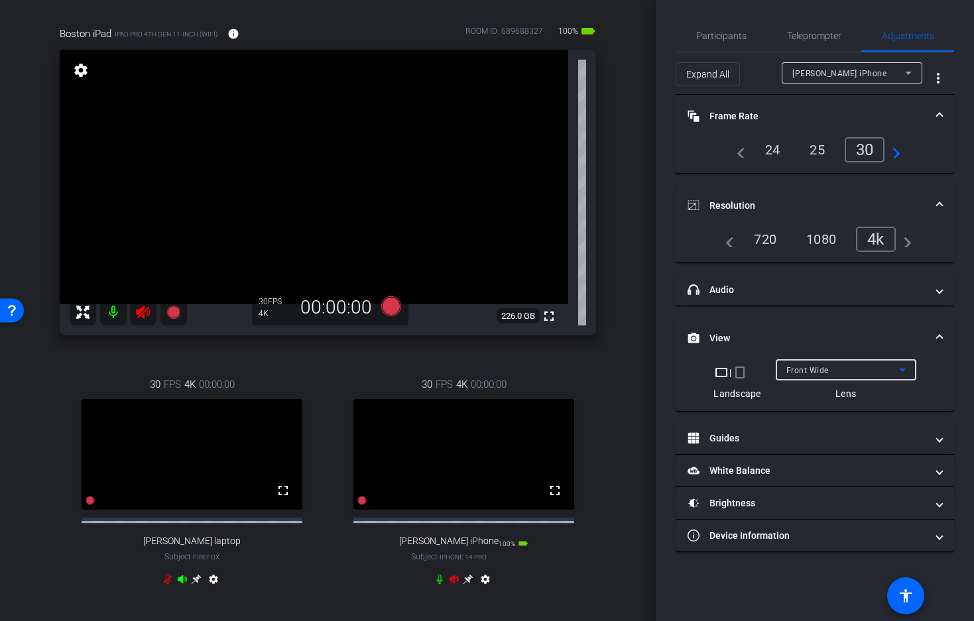
click at [847, 366] on div "Front Wide" at bounding box center [842, 370] width 113 height 17
click at [903, 372] on icon at bounding box center [902, 370] width 16 height 16
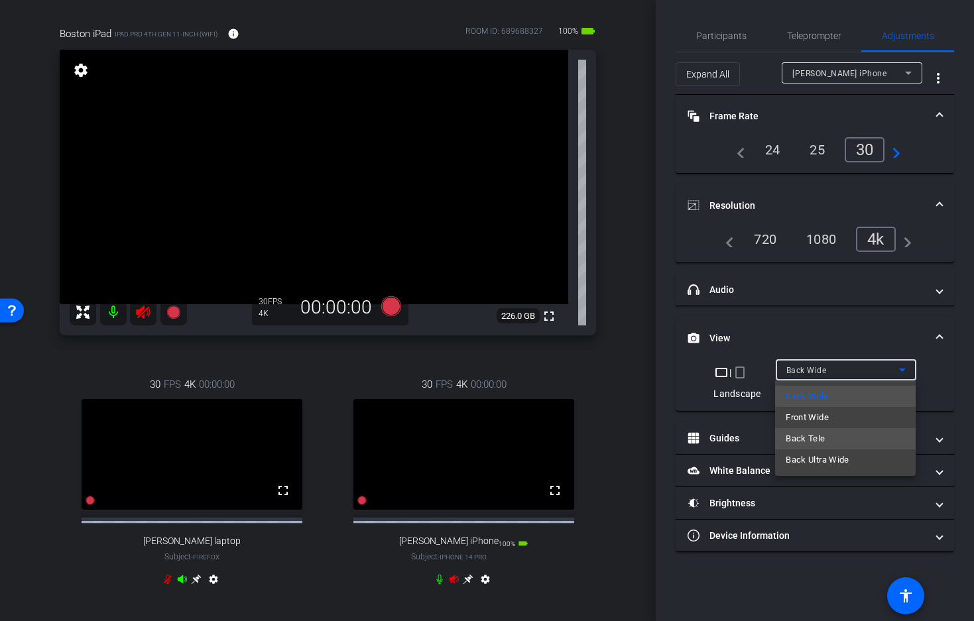
click at [889, 433] on mat-option "Back Tele" at bounding box center [845, 438] width 140 height 21
